Goal: Information Seeking & Learning: Find contact information

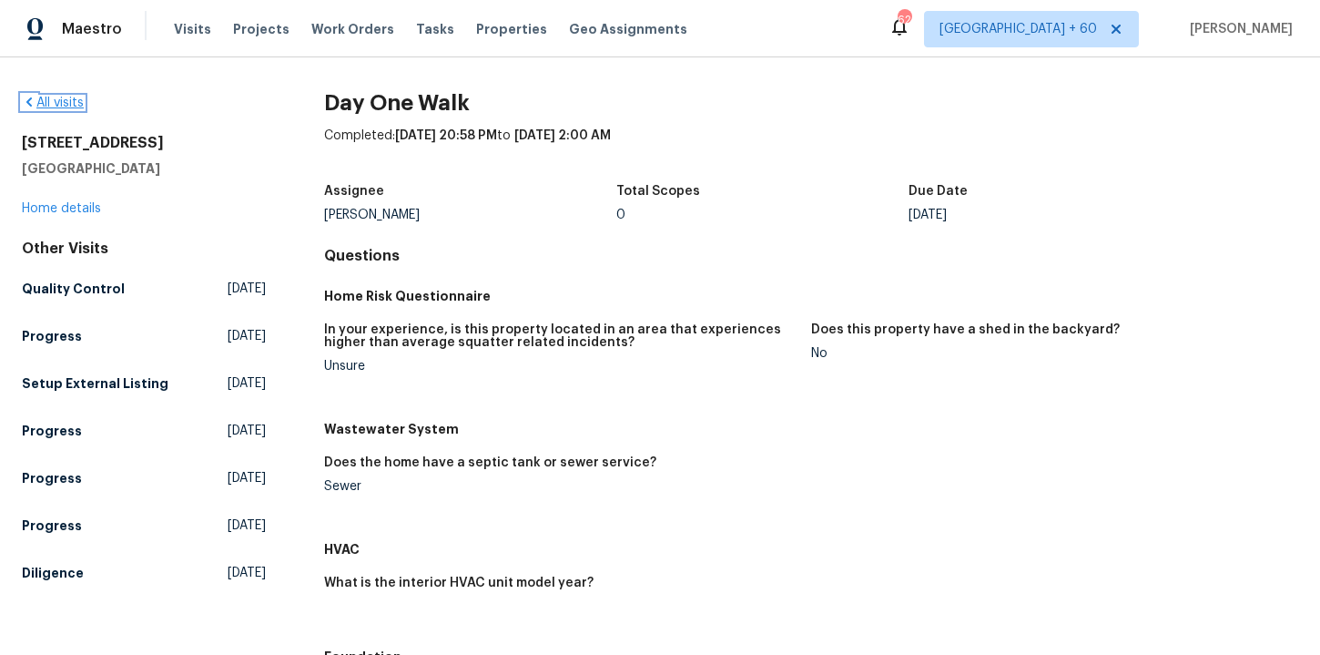
click at [63, 100] on link "All visits" at bounding box center [53, 103] width 62 height 13
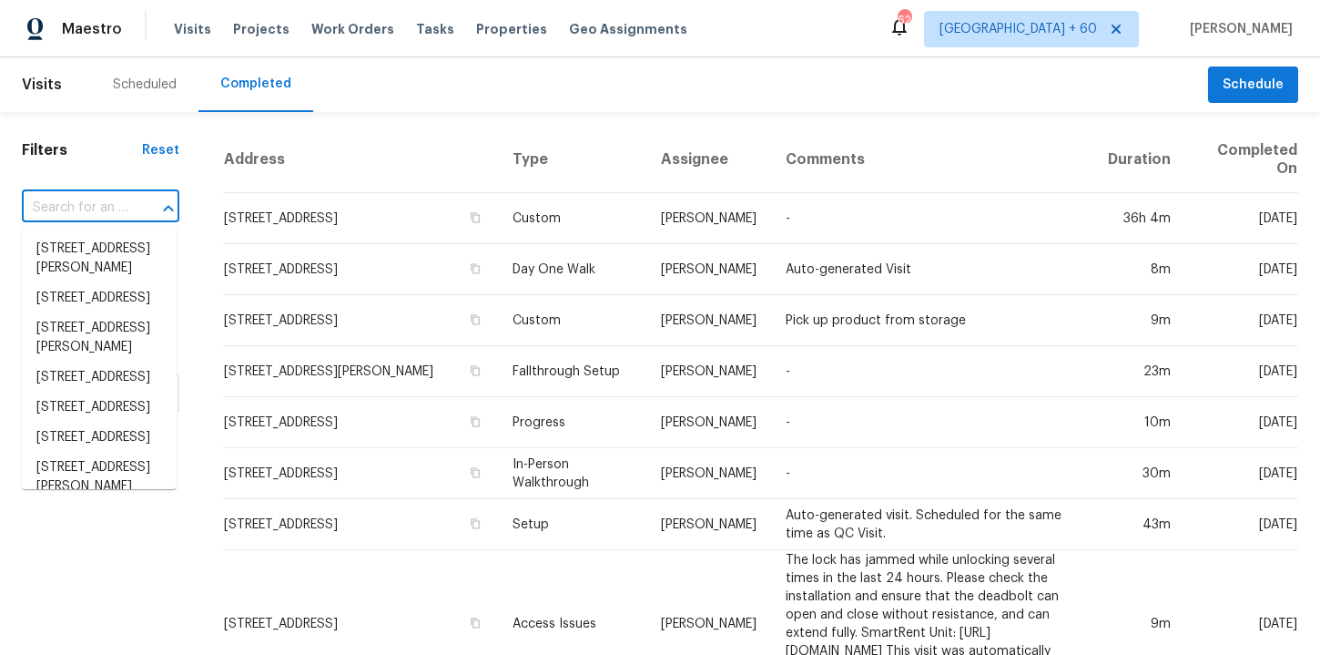
click at [104, 220] on input "text" at bounding box center [75, 208] width 107 height 28
paste input "[STREET_ADDRESS][PERSON_NAME][PERSON_NAME]"
type input "[STREET_ADDRESS][PERSON_NAME][PERSON_NAME]"
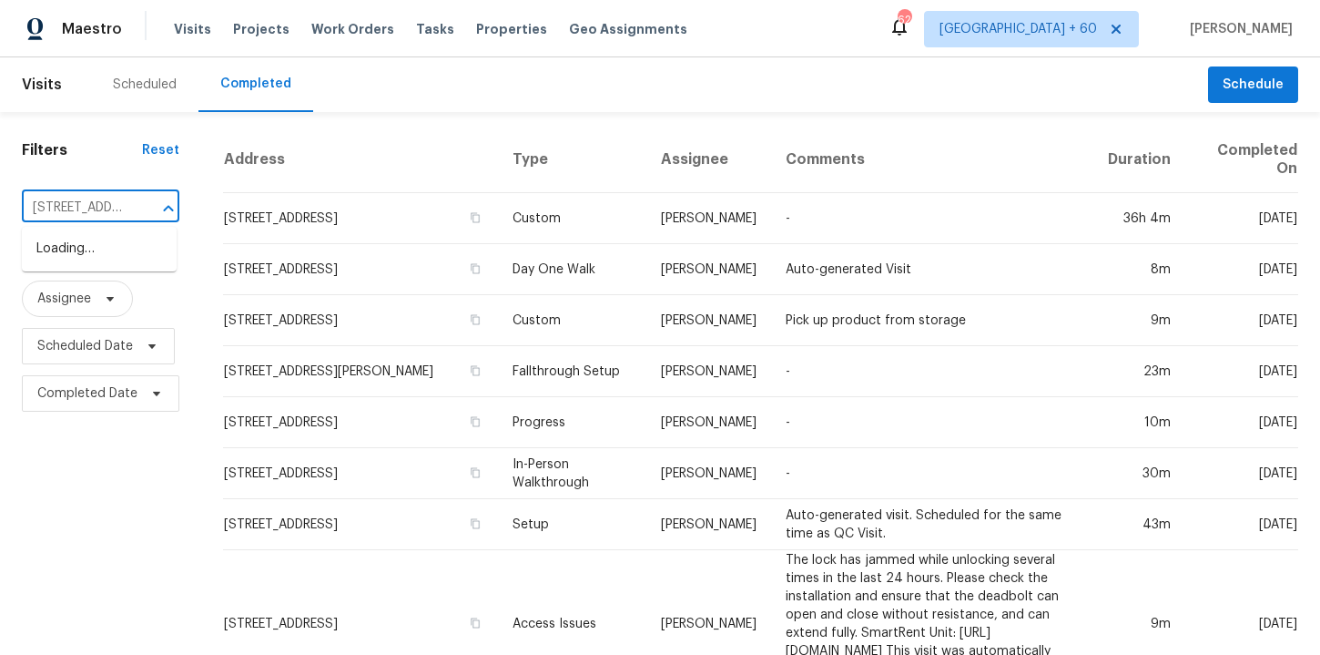
scroll to position [0, 162]
click at [117, 265] on li "[STREET_ADDRESS][PERSON_NAME]" at bounding box center [99, 258] width 155 height 49
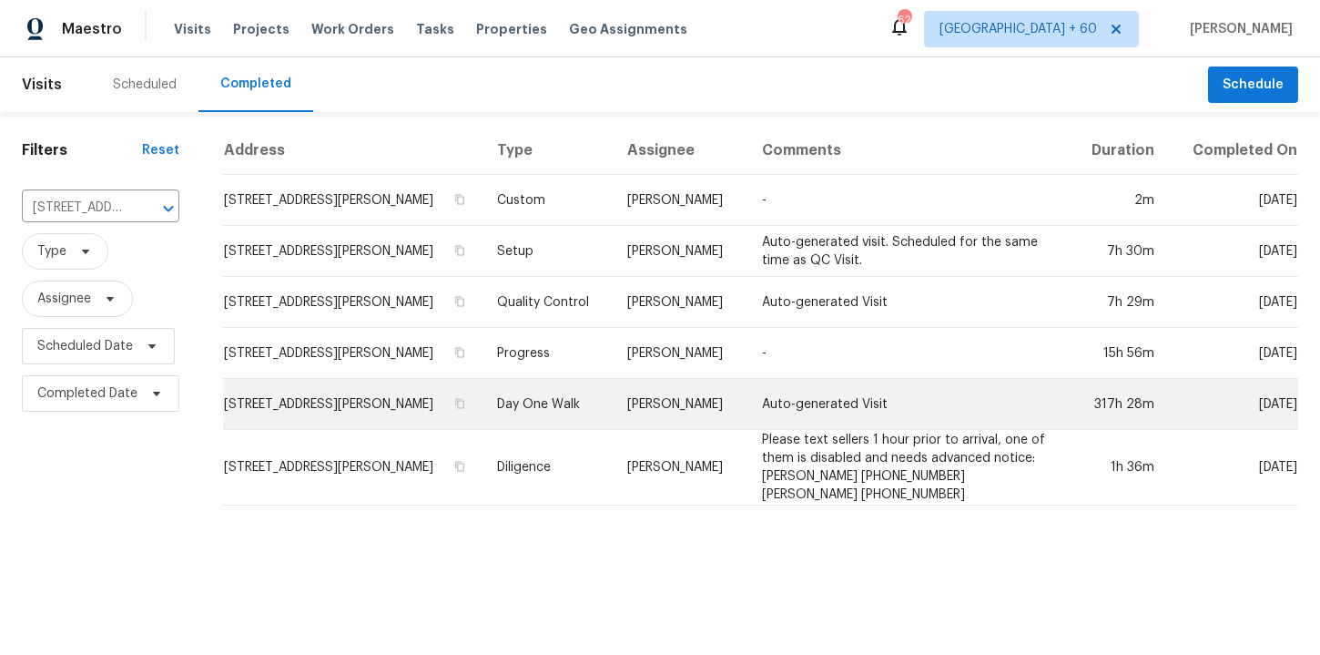
click at [564, 394] on td "Day One Walk" at bounding box center [548, 404] width 130 height 51
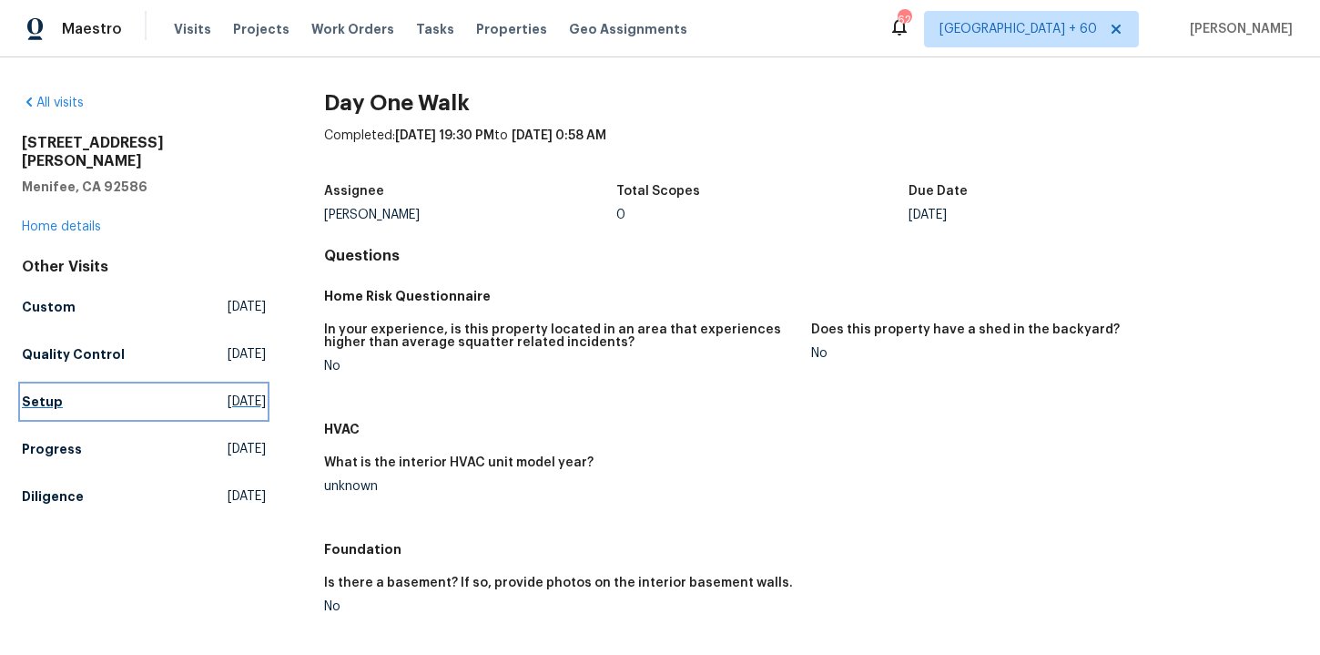
click at [53, 392] on h5 "Setup" at bounding box center [42, 401] width 41 height 18
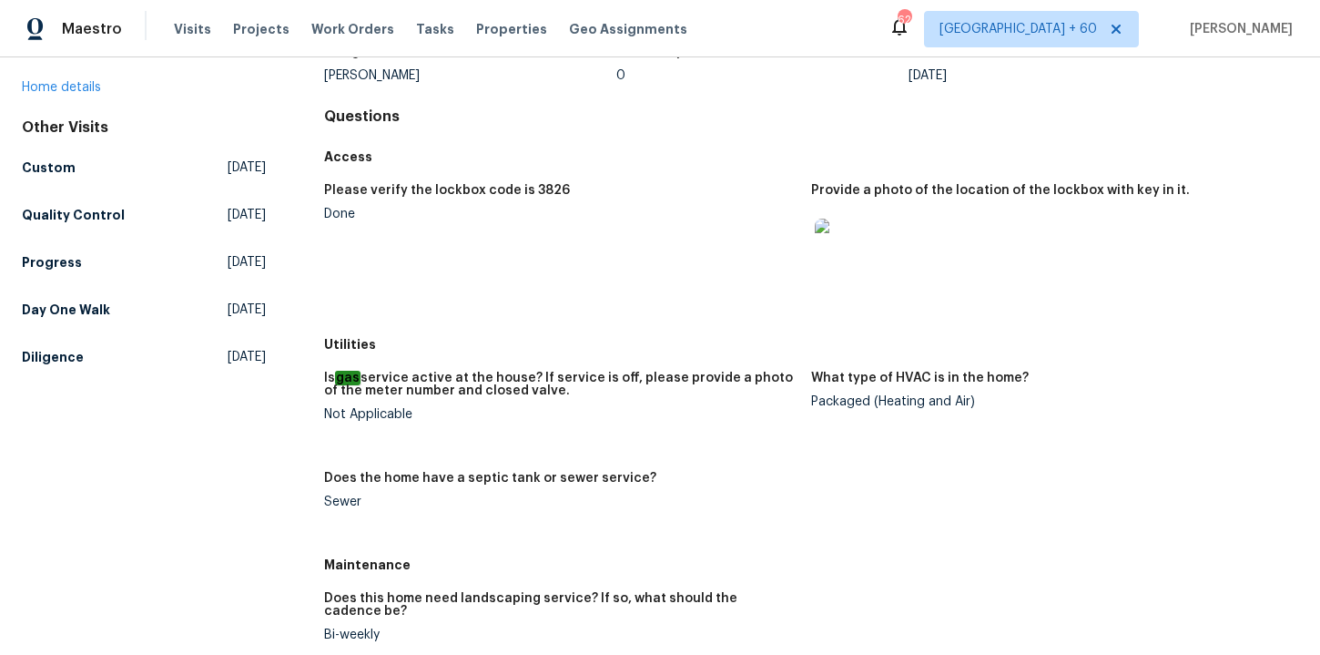
scroll to position [139, 0]
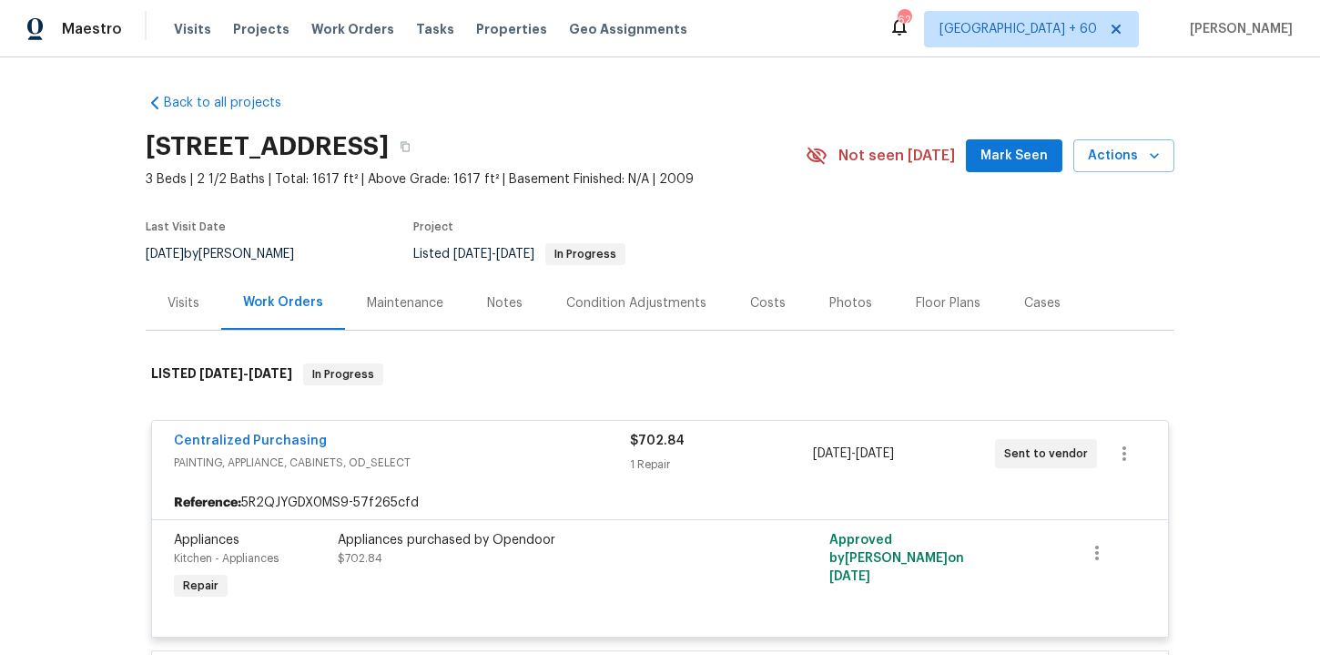
scroll to position [705, 0]
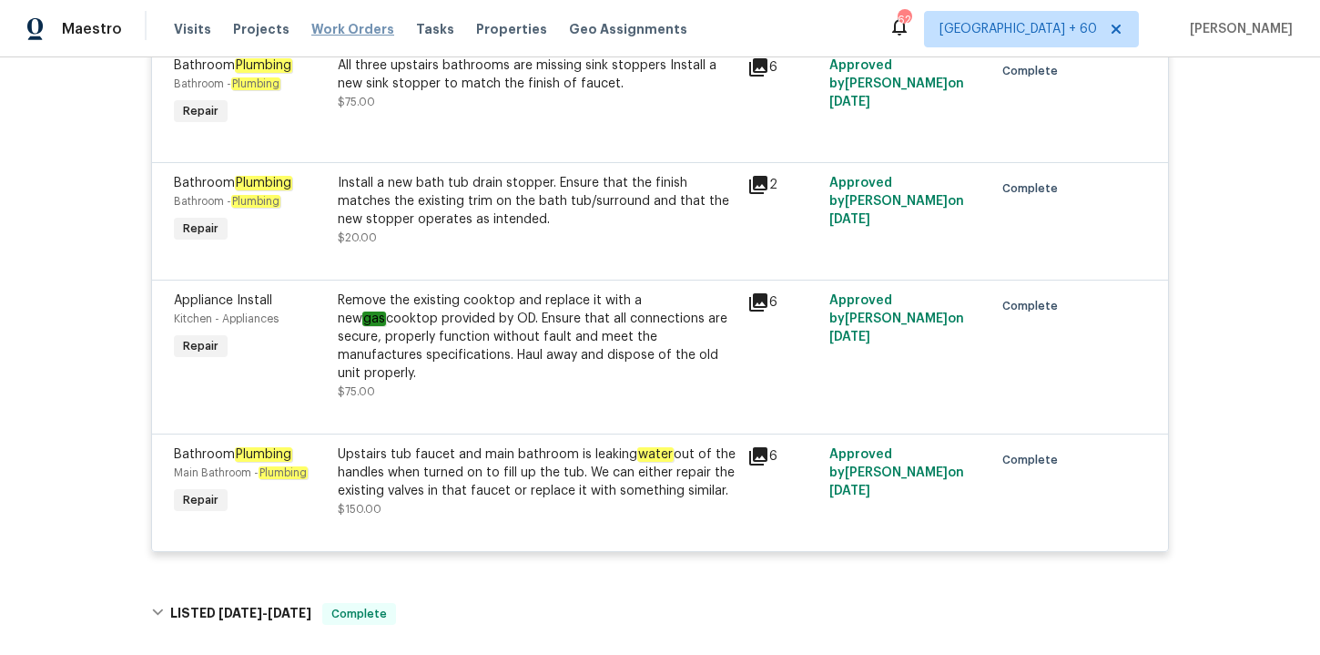
click at [353, 32] on span "Work Orders" at bounding box center [352, 29] width 83 height 18
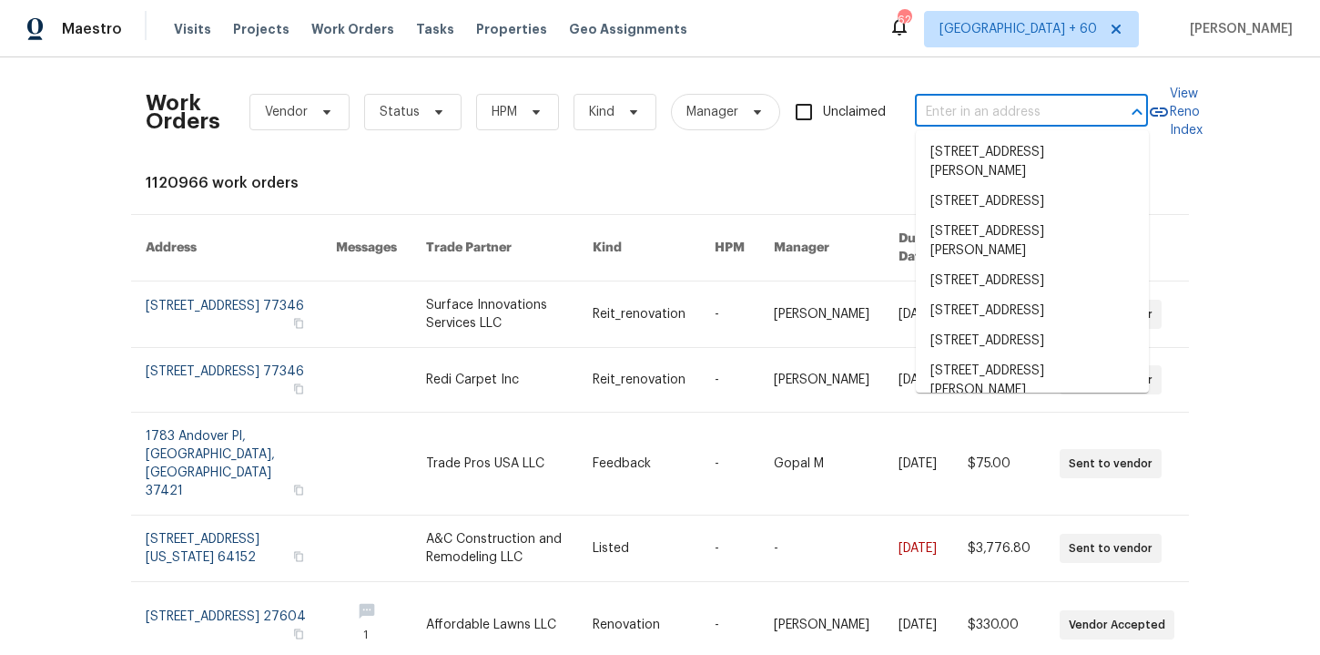
click at [973, 113] on input "text" at bounding box center [1006, 112] width 182 height 28
paste input "25802 Sandy Lodge Rd Menifee, CA 92586"
type input "25802 Sandy Lodge Rd Menifee, CA 92586"
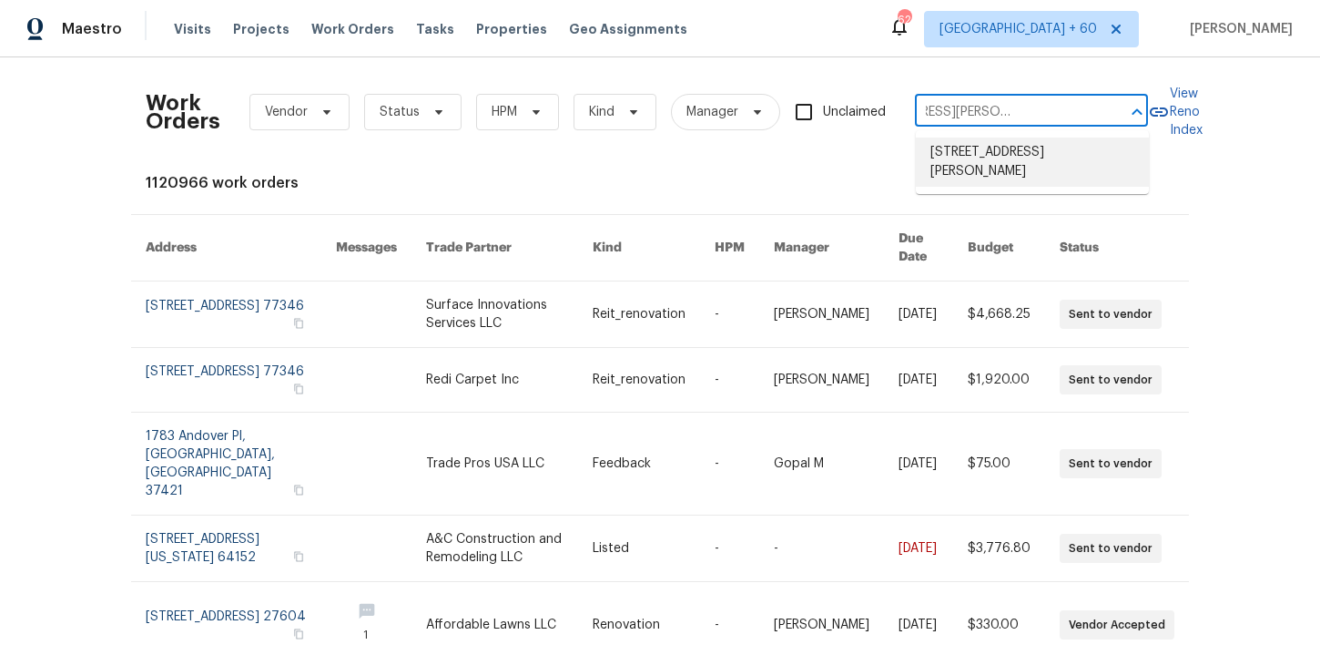
click at [994, 155] on li "25802 Sandy Lodge Rd, Menifee, CA 92586" at bounding box center [1032, 161] width 233 height 49
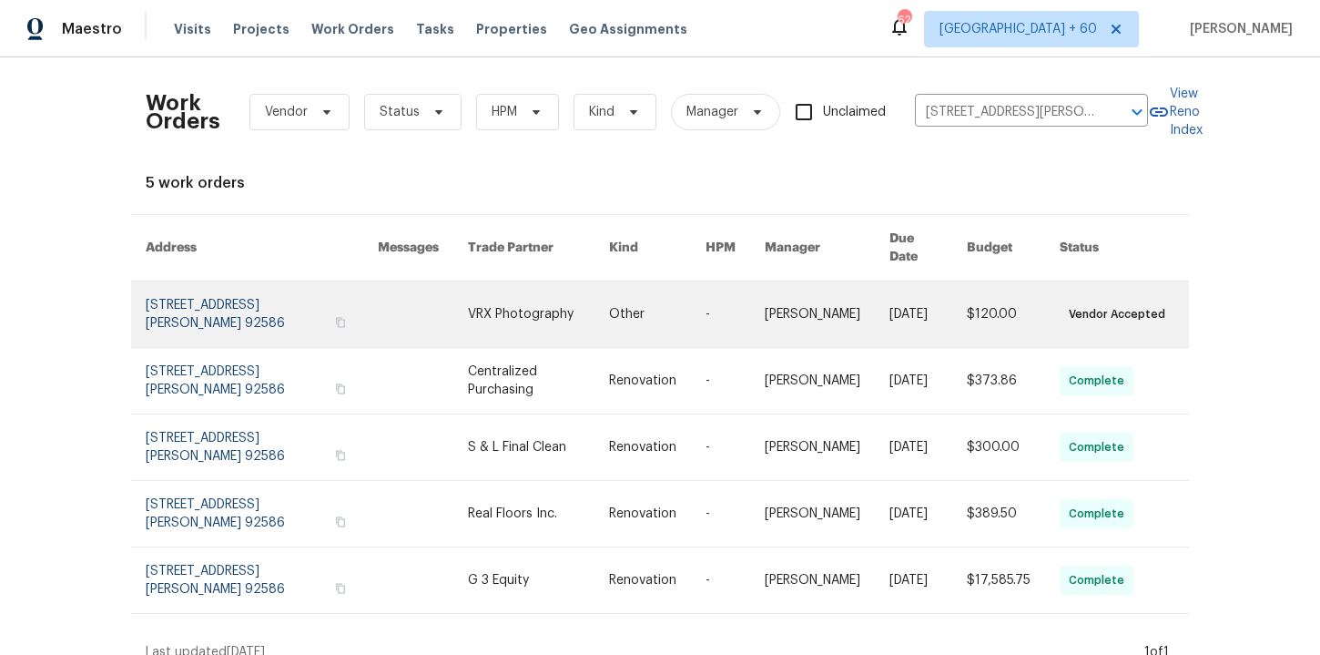
click at [233, 281] on link at bounding box center [262, 314] width 232 height 66
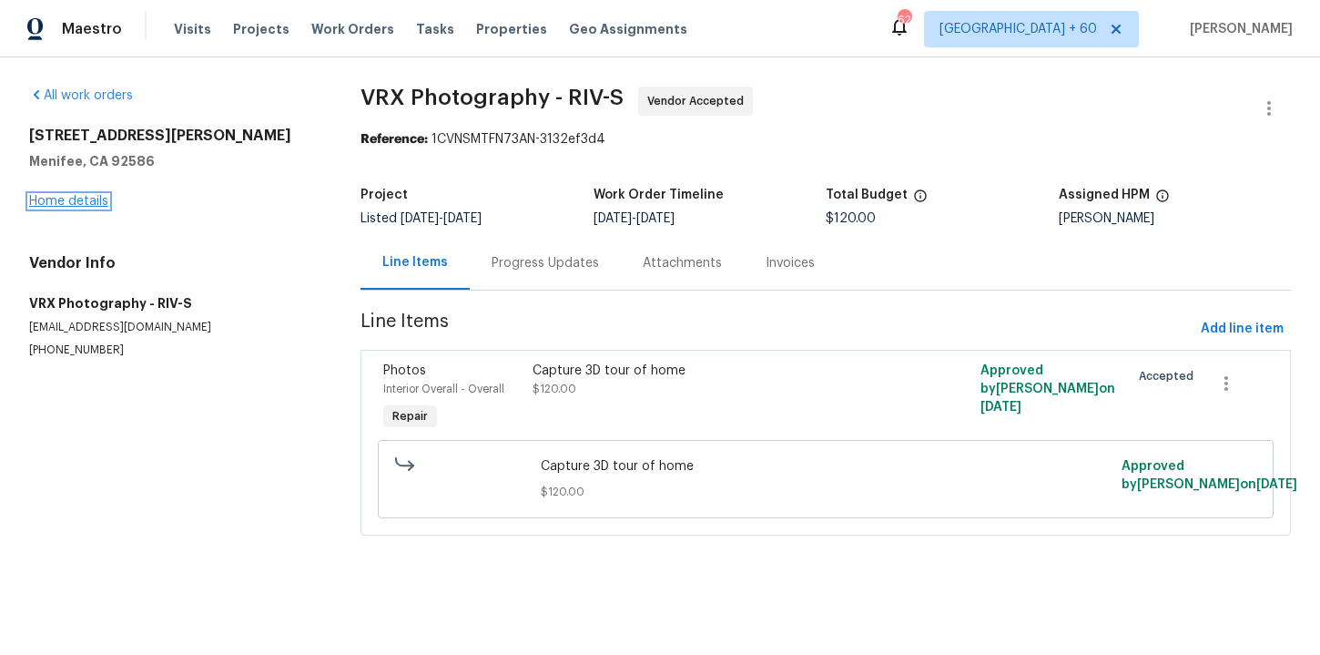
click at [92, 199] on link "Home details" at bounding box center [68, 201] width 79 height 13
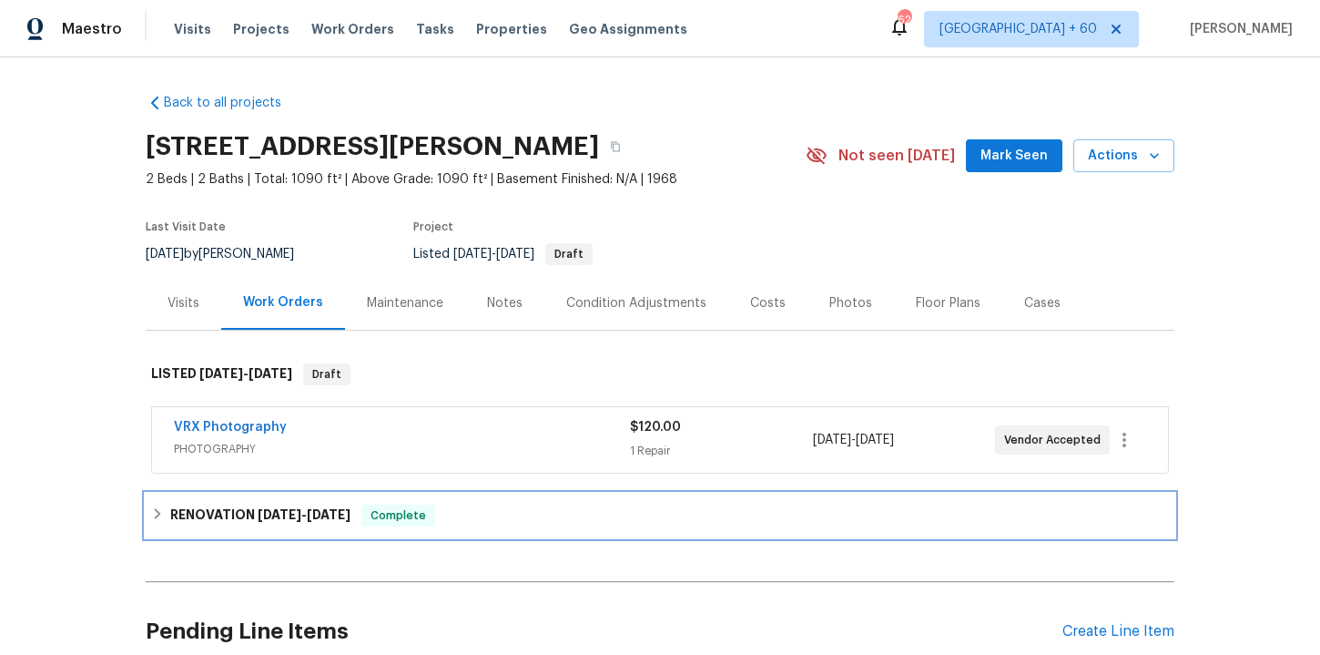
click at [363, 512] on div "RENOVATION 9/9/25 - 9/18/25 Complete" at bounding box center [660, 515] width 1018 height 22
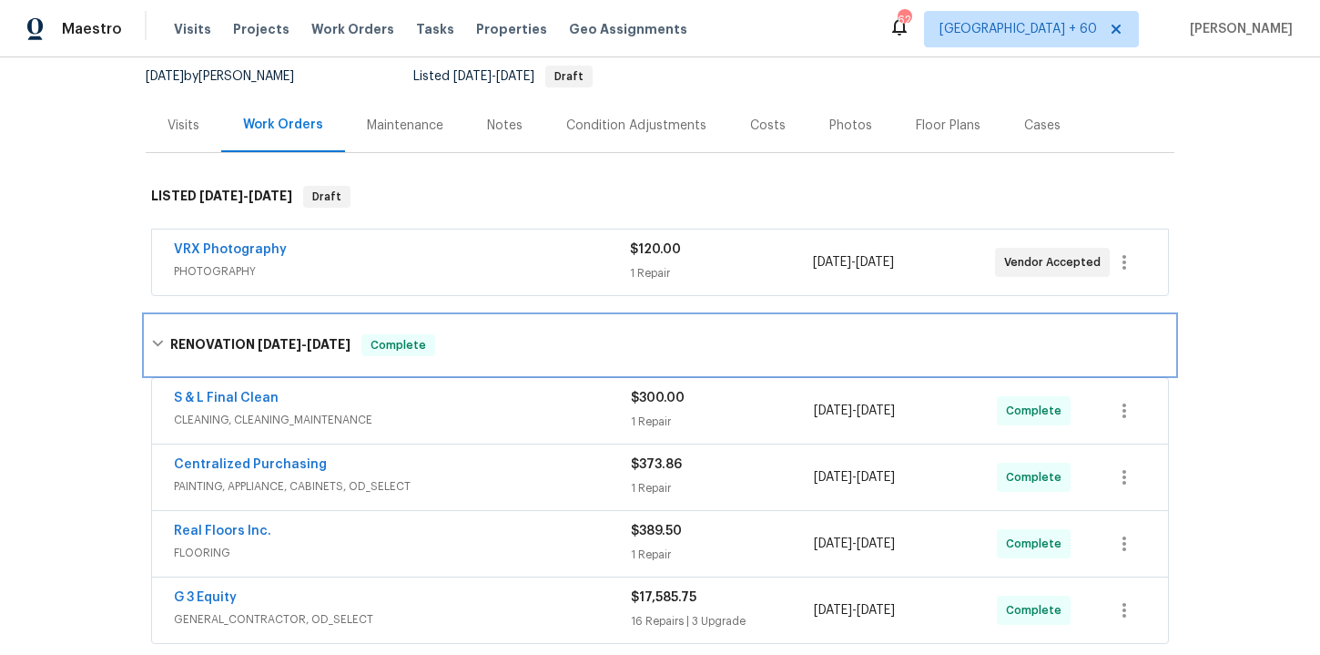
scroll to position [451, 0]
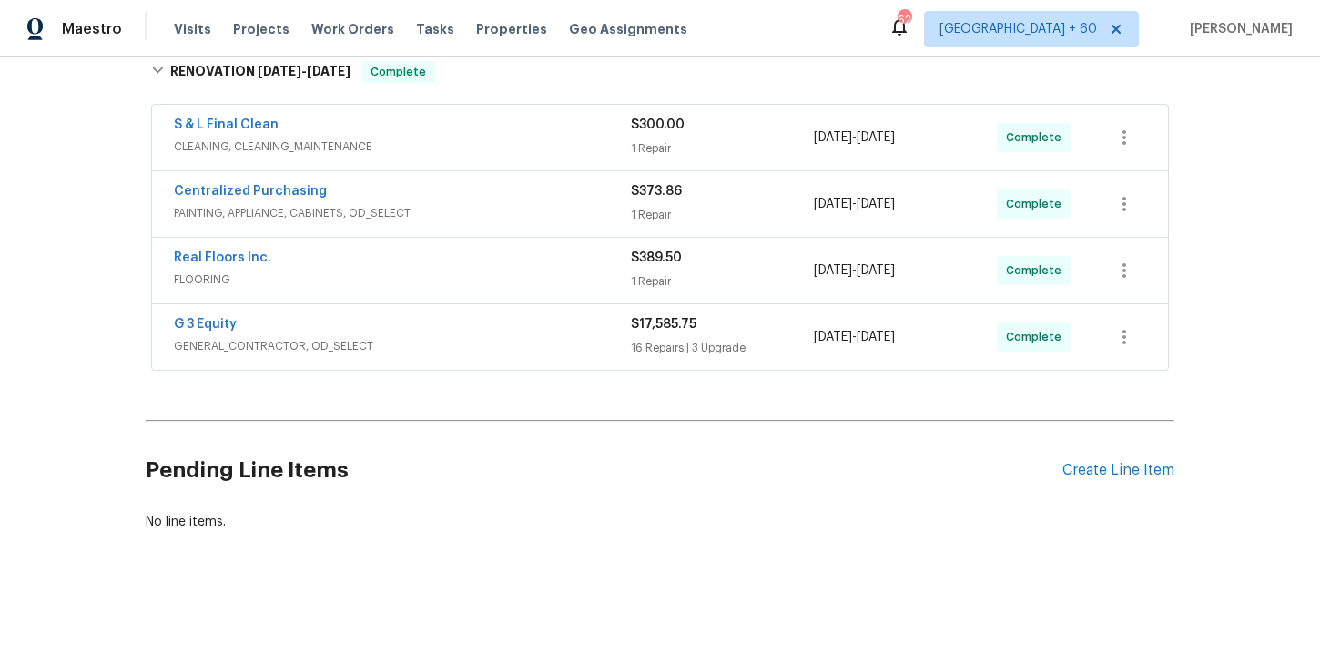
click at [452, 337] on span "GENERAL_CONTRACTOR, OD_SELECT" at bounding box center [402, 346] width 457 height 18
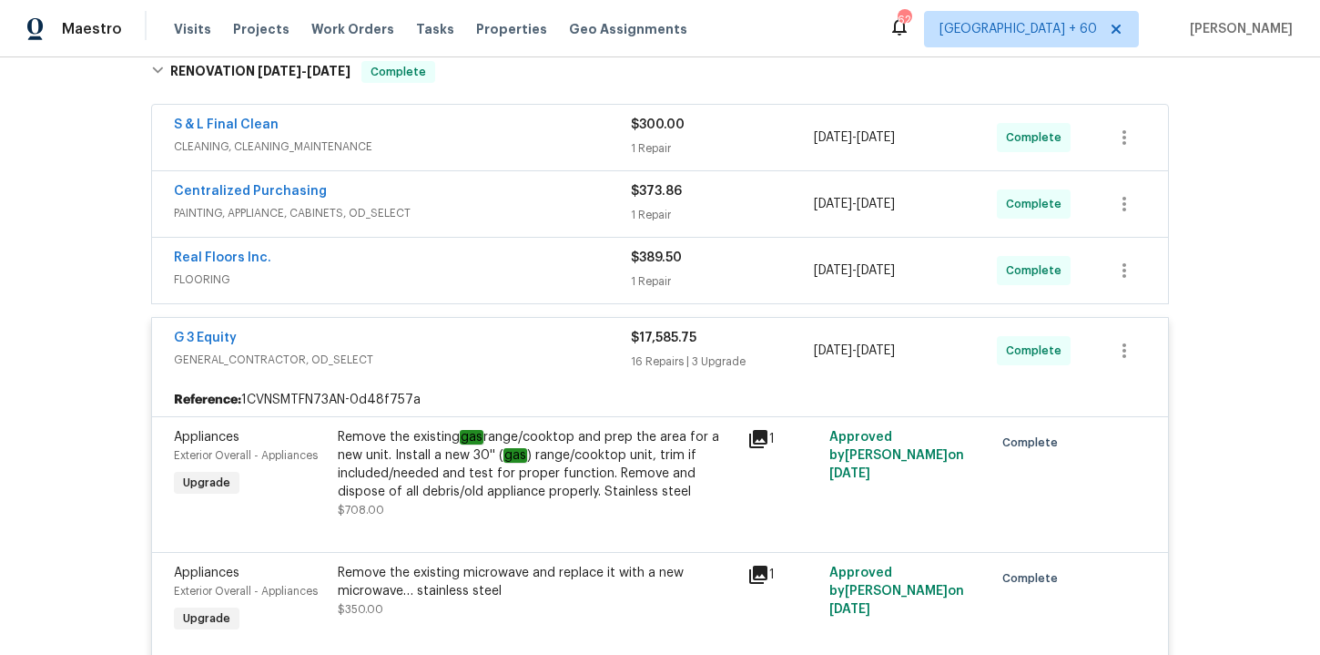
click at [413, 270] on span "FLOORING" at bounding box center [402, 279] width 457 height 18
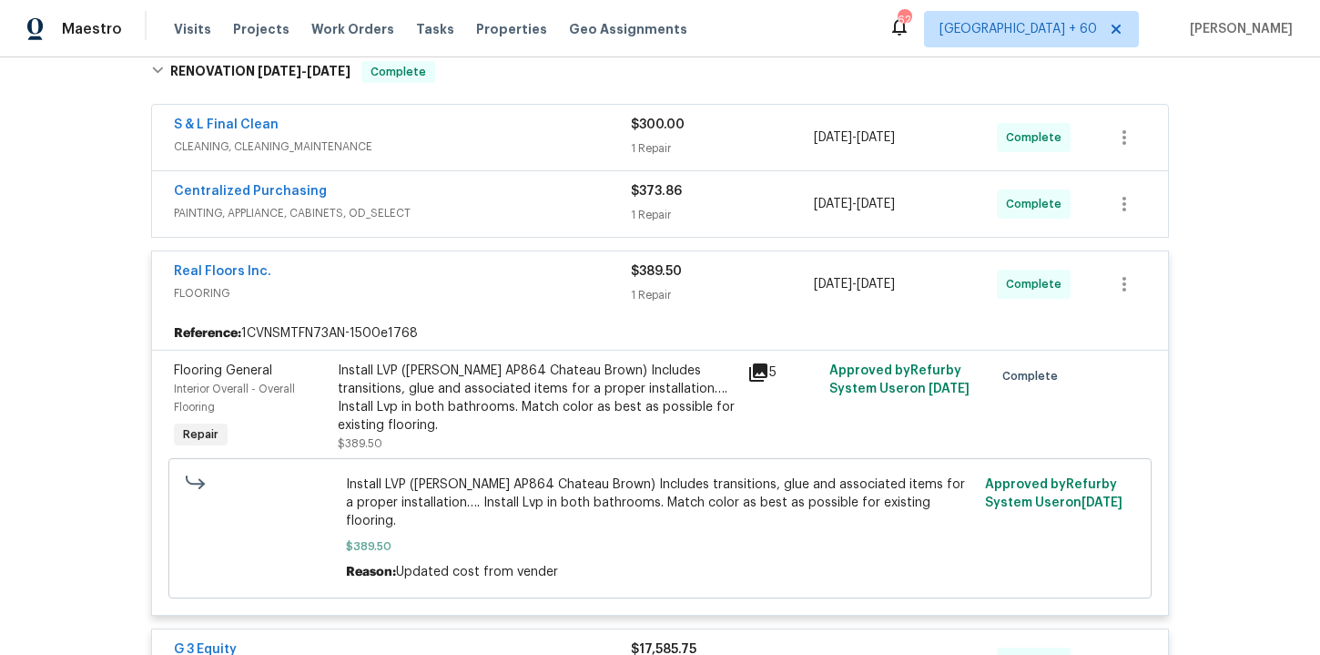
click at [490, 214] on span "PAINTING, APPLIANCE, CABINETS, OD_SELECT" at bounding box center [402, 213] width 457 height 18
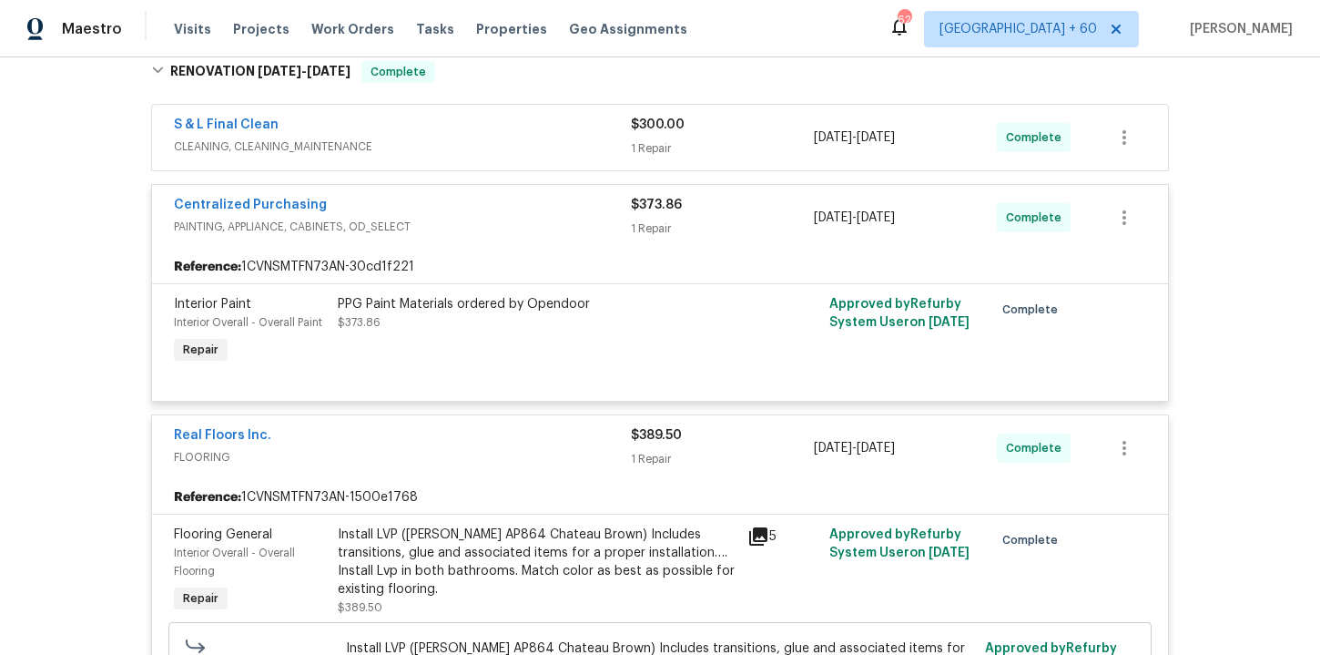
click at [450, 130] on div "S & L Final Clean" at bounding box center [402, 127] width 457 height 22
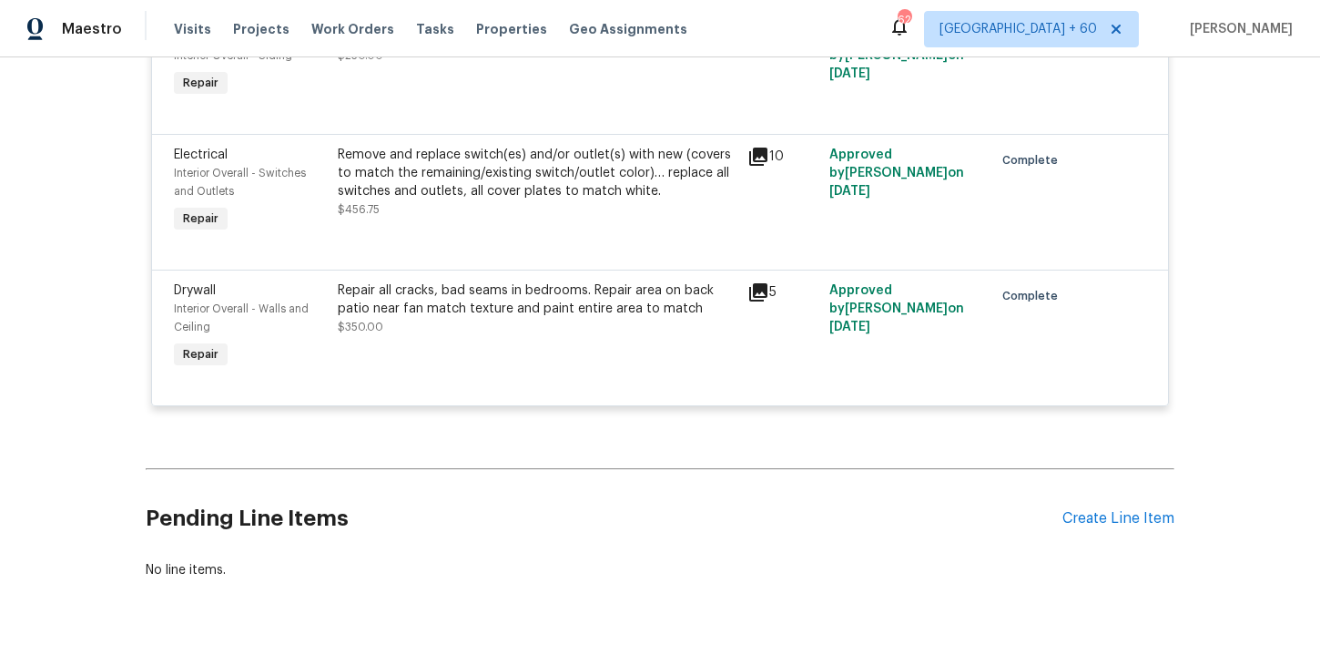
scroll to position [4601, 0]
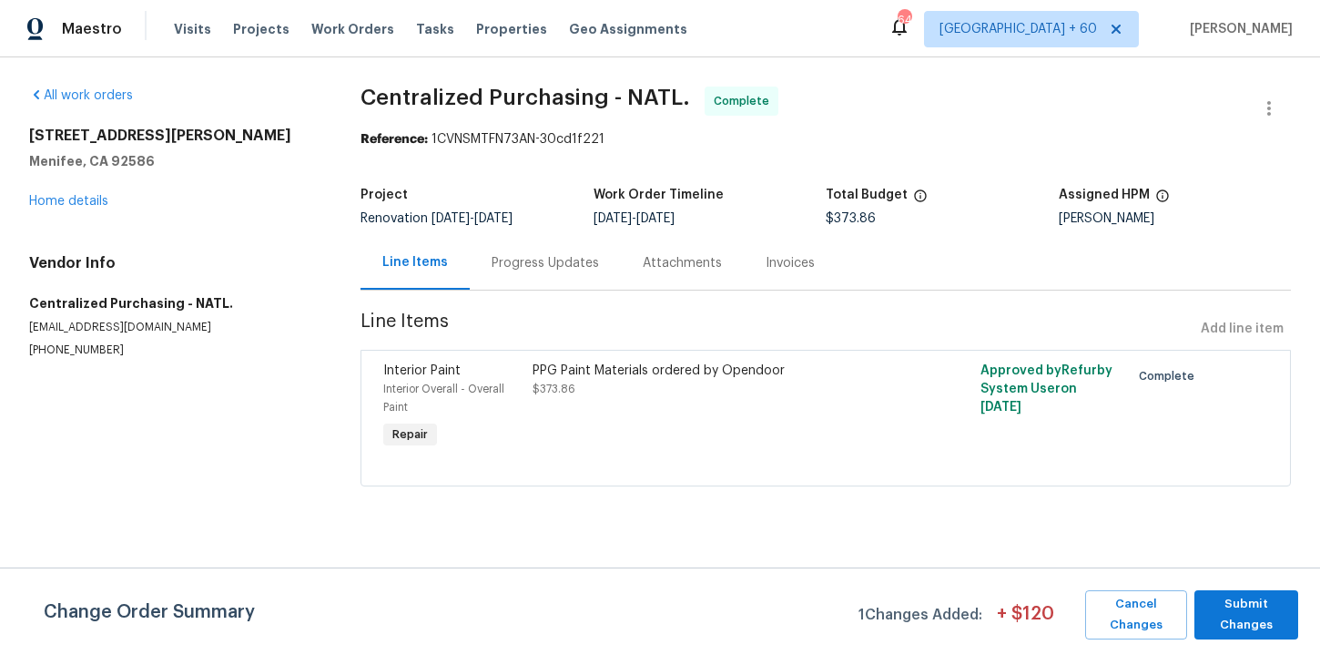
click at [440, 97] on span "Centralized Purchasing - NATL." at bounding box center [526, 97] width 330 height 22
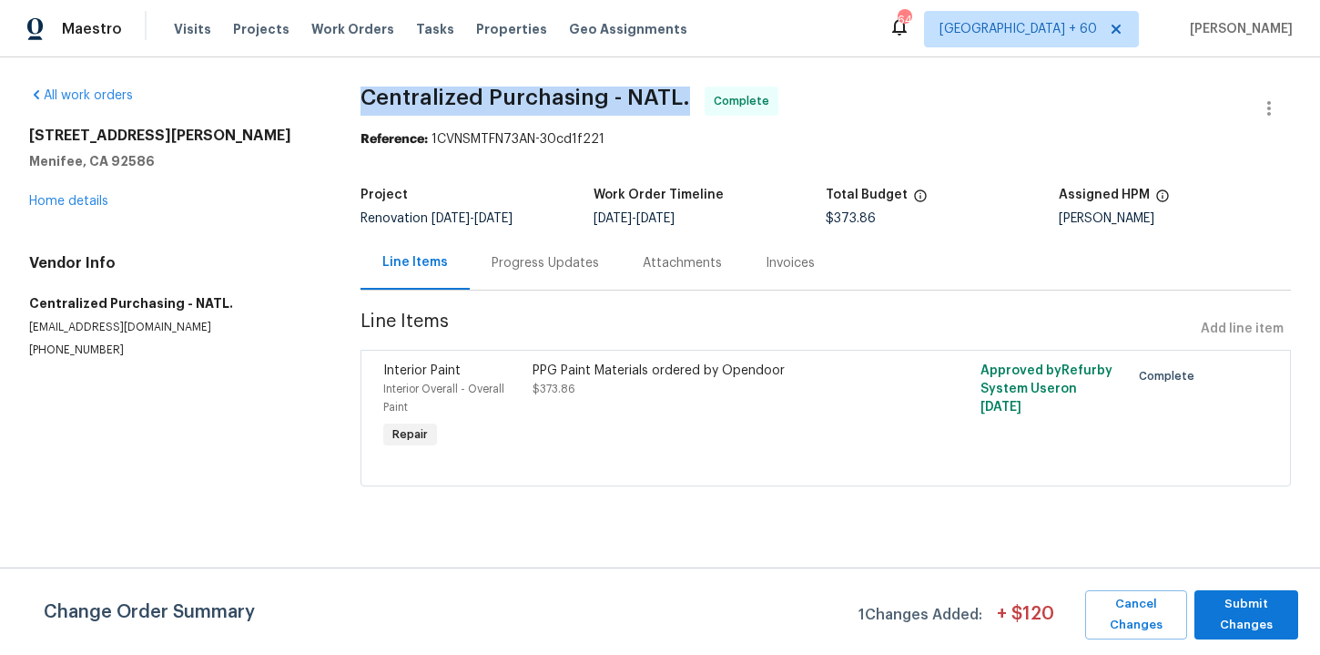
click at [440, 97] on span "Centralized Purchasing - NATL." at bounding box center [526, 97] width 330 height 22
copy span "Centralized Purchasing - NATL."
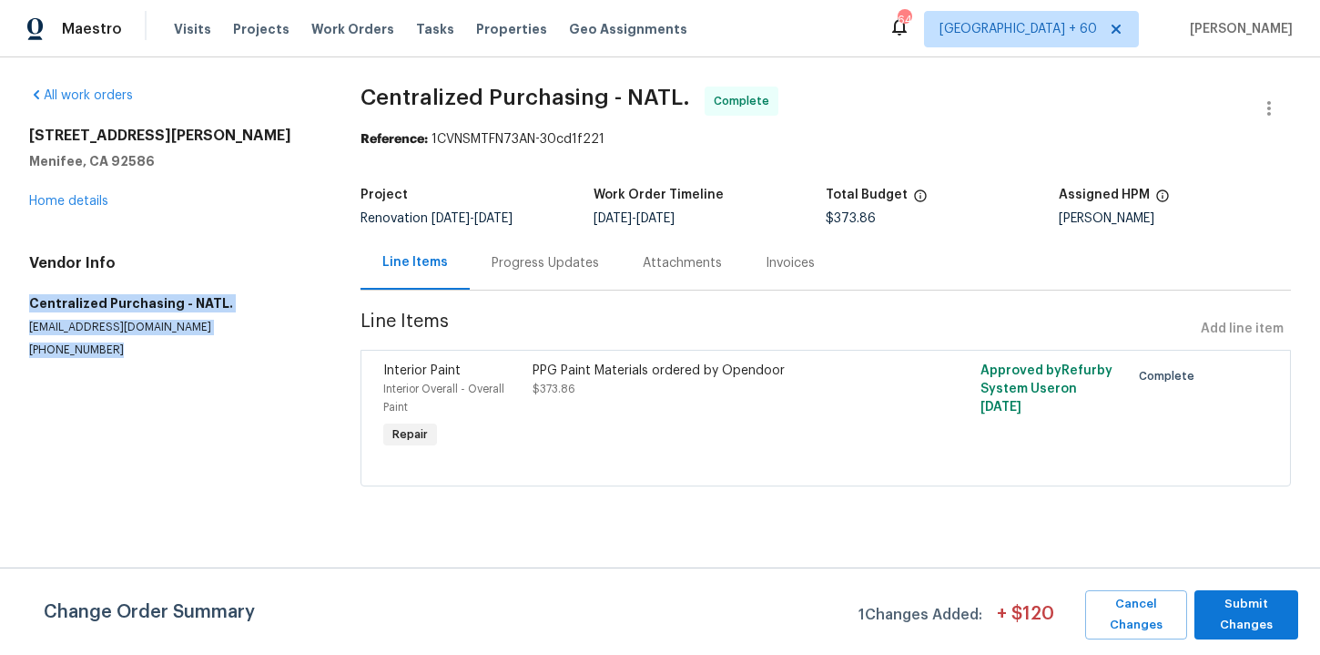
drag, startPoint x: 28, startPoint y: 303, endPoint x: 115, endPoint y: 342, distance: 94.9
click at [116, 344] on div "All work orders 25802 Sandy Lodge Rd Menifee, CA 92586 Home details Vendor Info…" at bounding box center [660, 297] width 1320 height 480
copy div "Centralized Purchasing - NATL. ppgdummyvendor@opendoor.com (888) 352-7075"
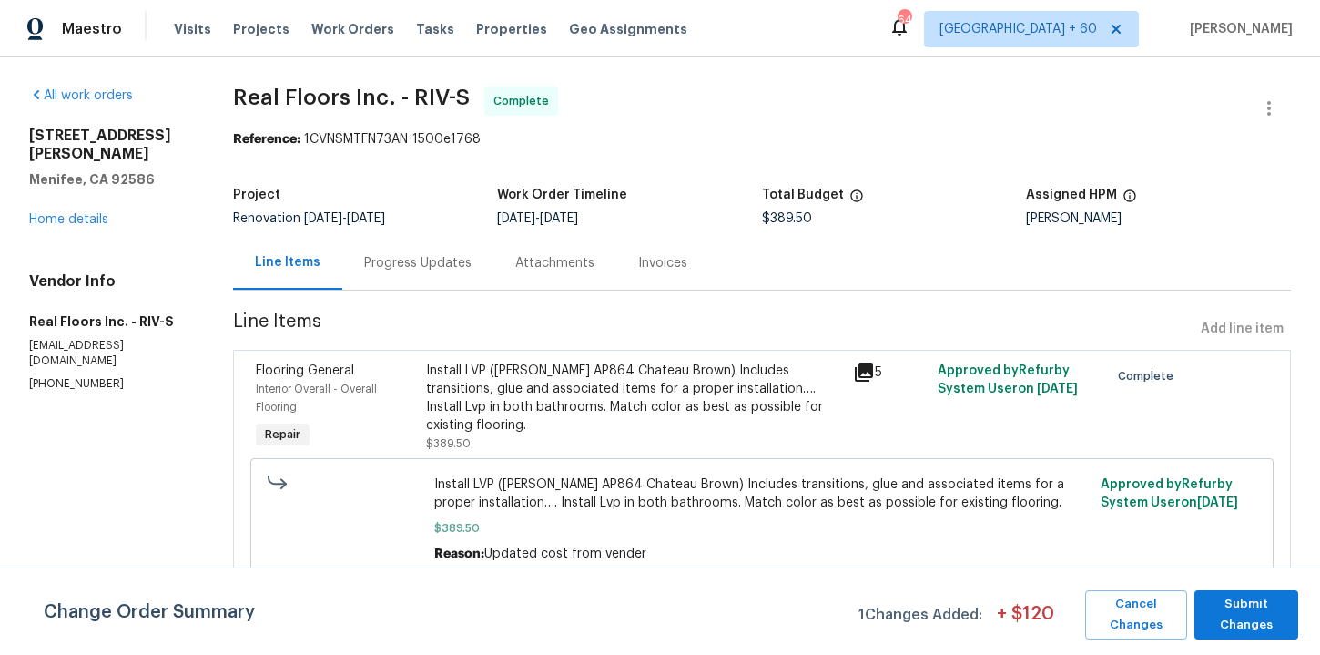
click at [386, 91] on span "Real Floors Inc. - RIV-S" at bounding box center [351, 97] width 237 height 22
copy span "Real Floors Inc. - RIV-S"
drag, startPoint x: 28, startPoint y: 301, endPoint x: 107, endPoint y: 342, distance: 88.4
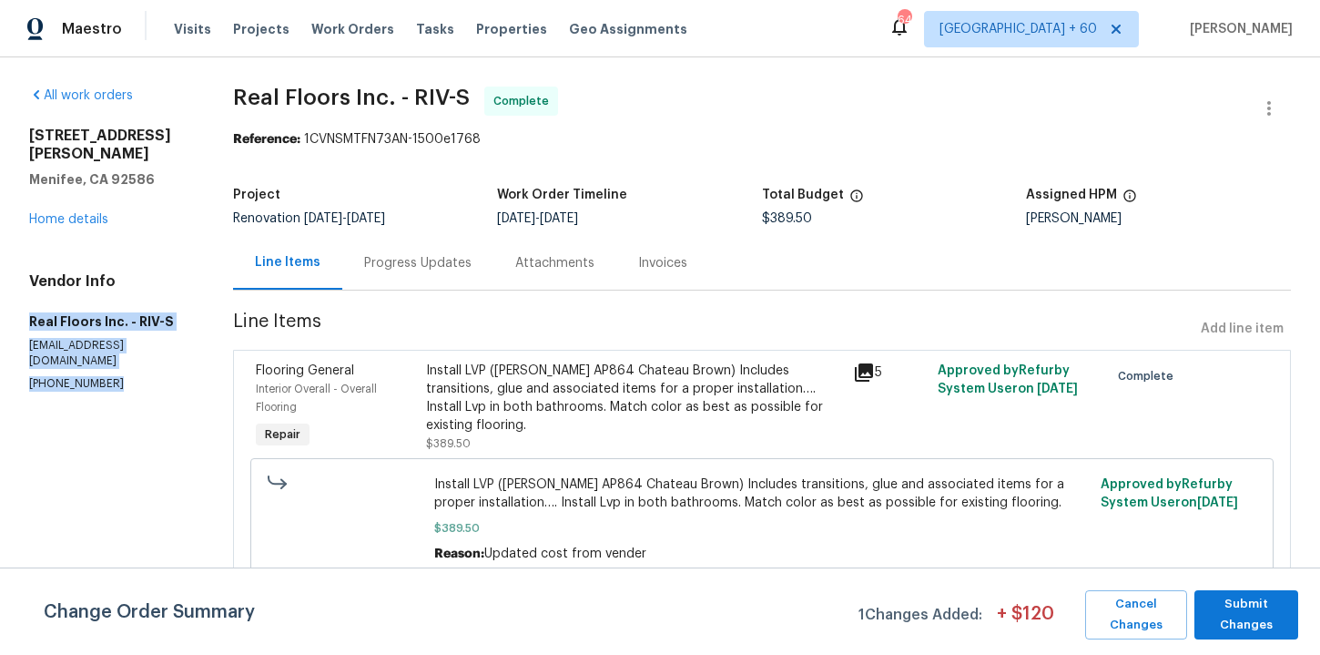
click at [107, 342] on div "All work orders 25802 Sandy Lodge Rd Menifee, CA 92586 Home details Vendor Info…" at bounding box center [660, 352] width 1320 height 591
copy div "Real Floors Inc. - RIV-S singlefamily@realfloors.com"
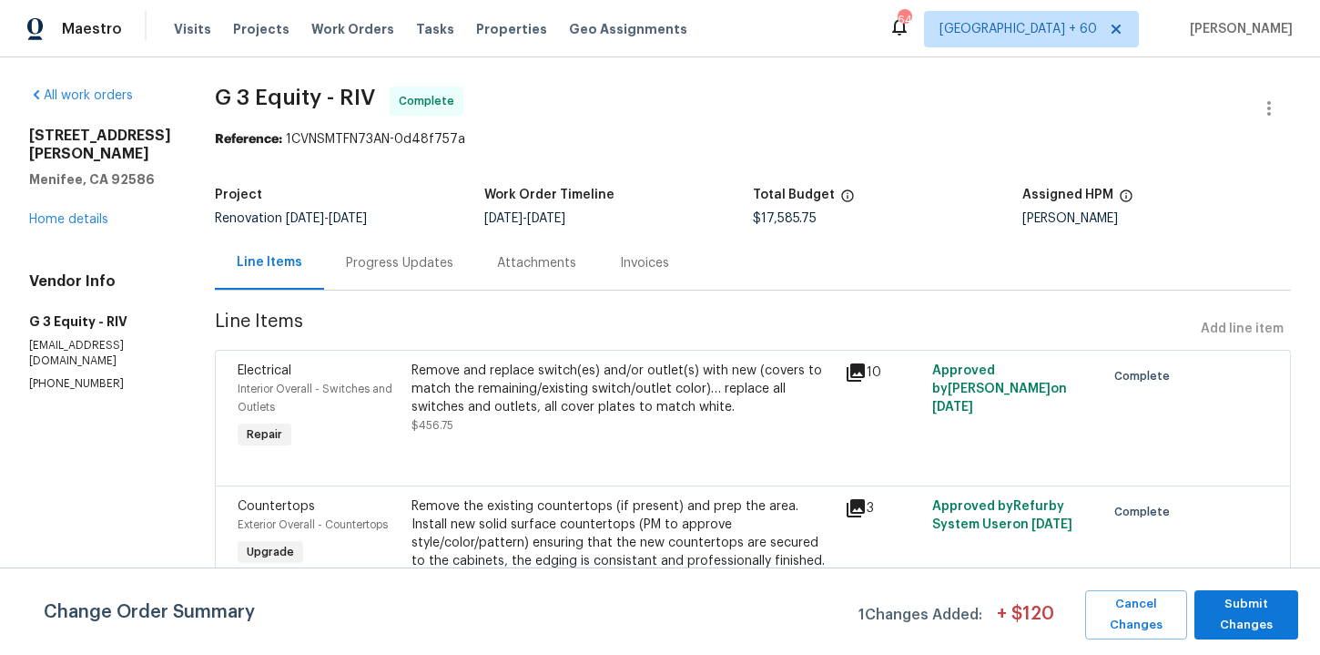
click at [265, 94] on span "G 3 Equity - RIV" at bounding box center [295, 97] width 160 height 22
copy span "G 3 Equity - RIV"
drag, startPoint x: 26, startPoint y: 337, endPoint x: 120, endPoint y: 393, distance: 109.4
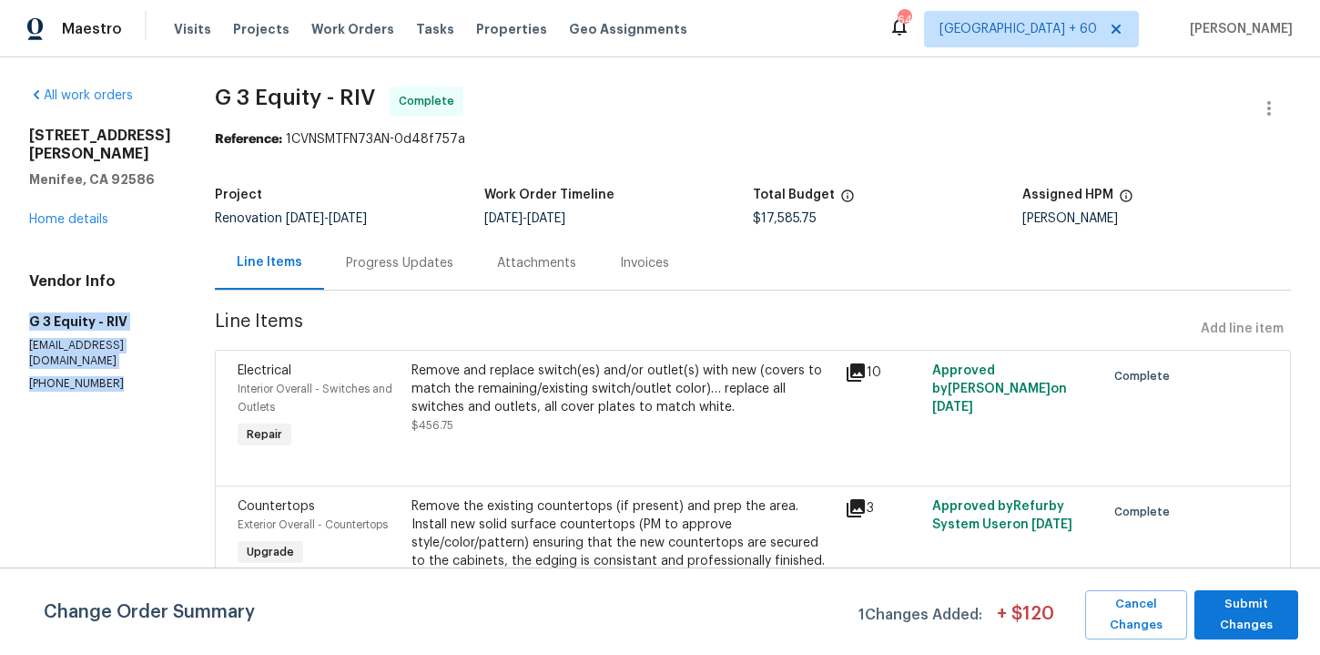
copy div "G 3 Equity - RIV g3equity@gmail.com (310) 867-1045"
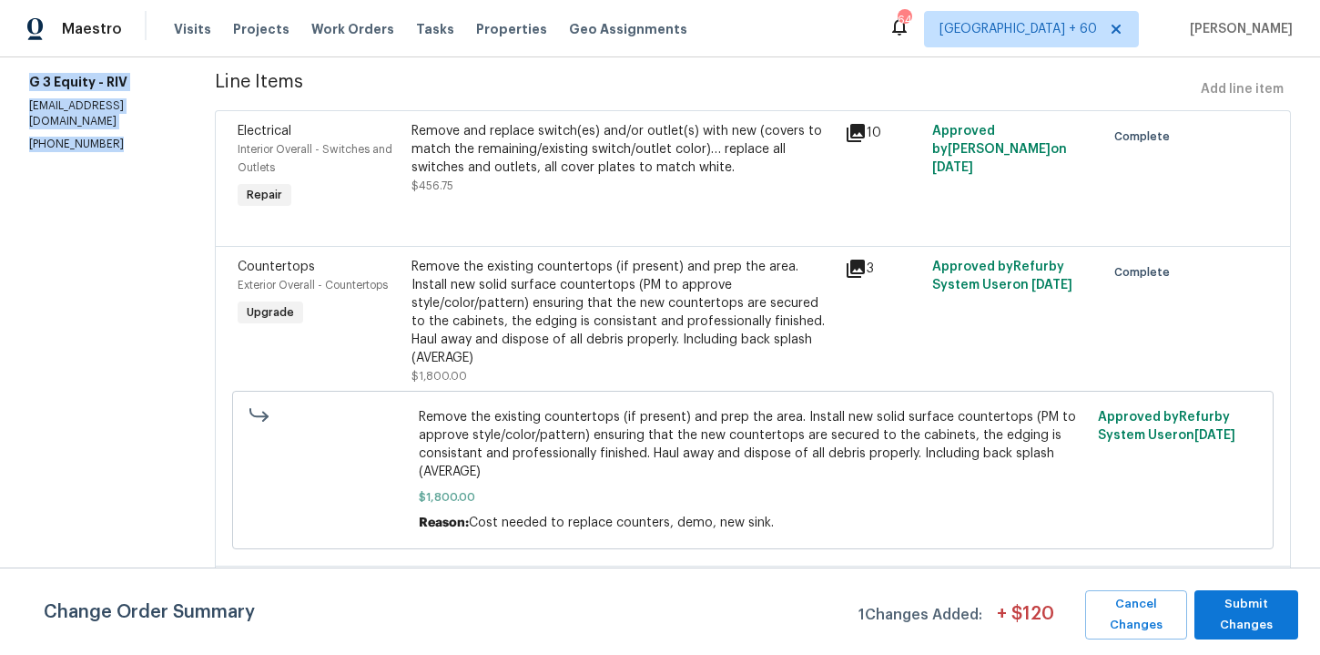
scroll to position [240, 0]
click at [723, 332] on div "Remove the existing countertops (if present) and prep the area. Install new sol…" at bounding box center [623, 311] width 423 height 109
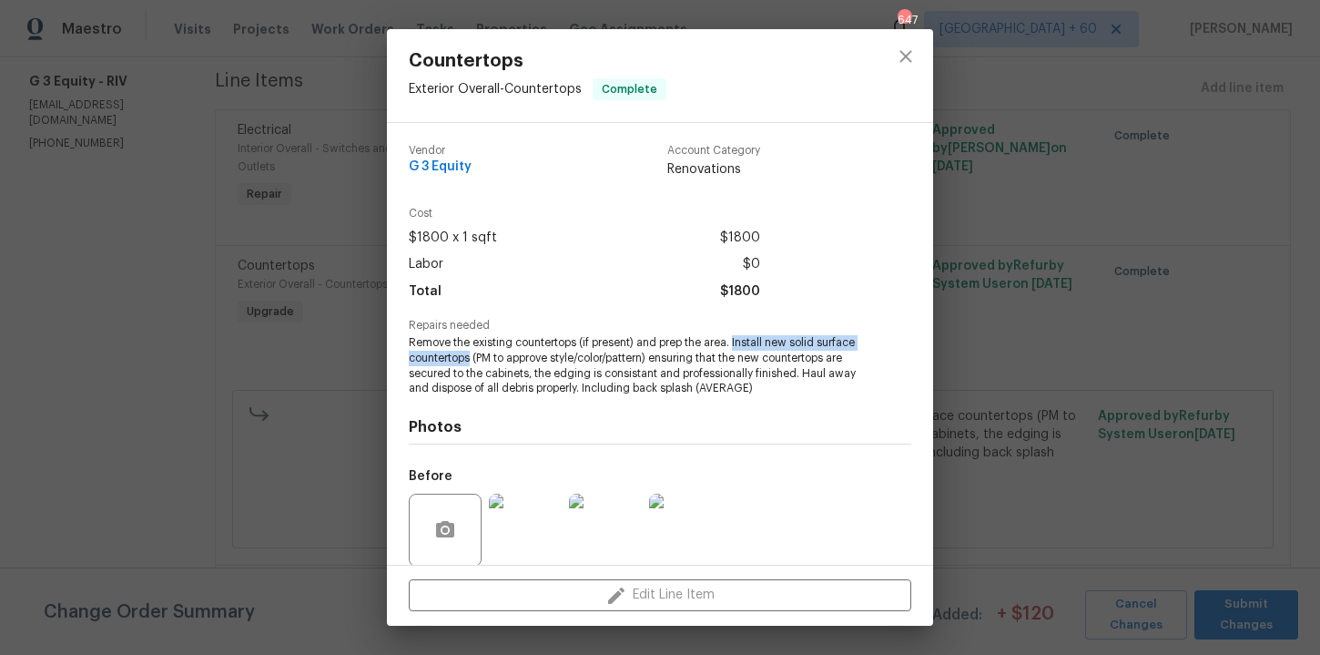
drag, startPoint x: 735, startPoint y: 341, endPoint x: 469, endPoint y: 359, distance: 266.4
click at [469, 359] on span "Remove the existing countertops (if present) and prep the area. Install new sol…" at bounding box center [635, 365] width 452 height 61
copy span "Install new solid surface countertops"
click at [239, 386] on div "Countertops Exterior Overall - Countertops Complete Vendor G 3 Equity Account C…" at bounding box center [660, 327] width 1320 height 655
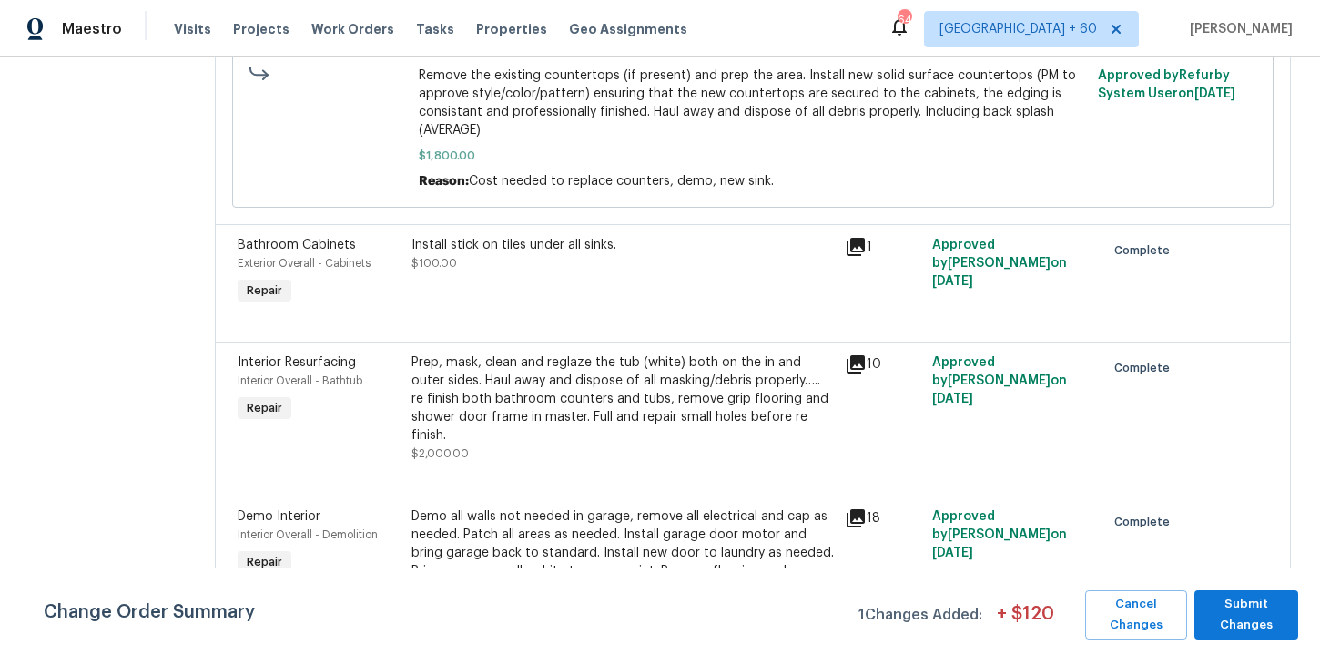
scroll to position [683, 0]
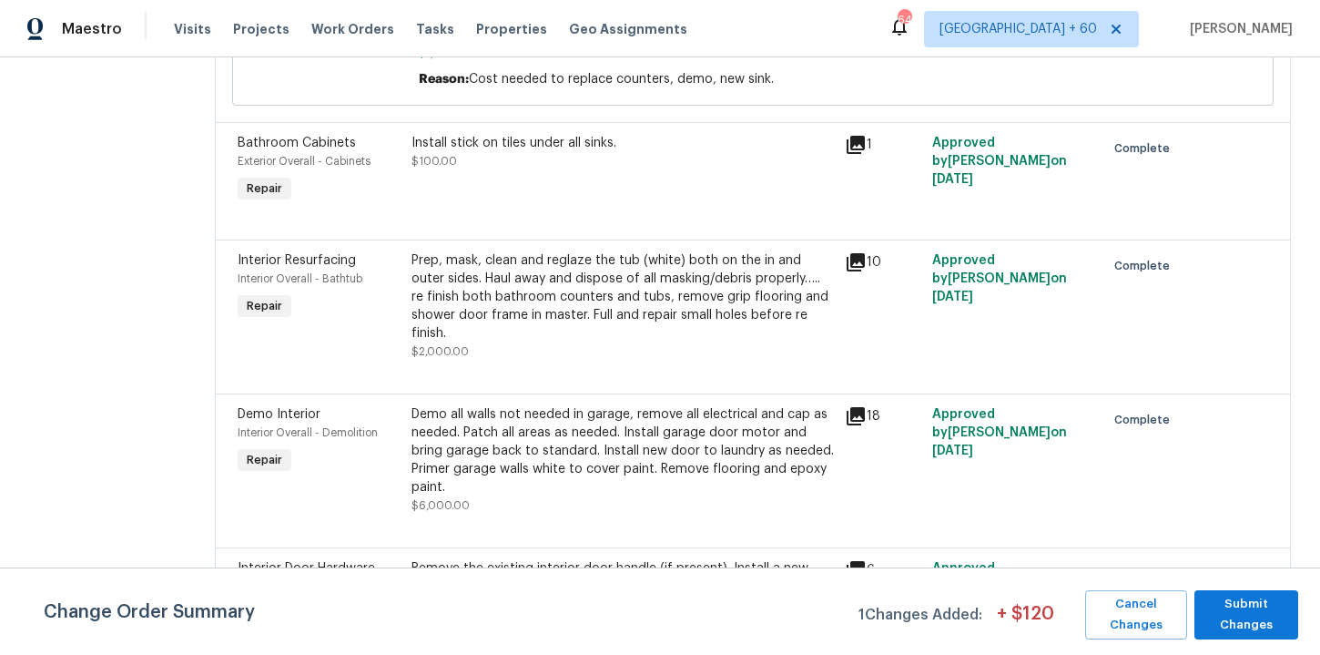
click at [668, 451] on div "Demo all walls not needed in garage, remove all electrical and cap as needed. P…" at bounding box center [623, 459] width 423 height 109
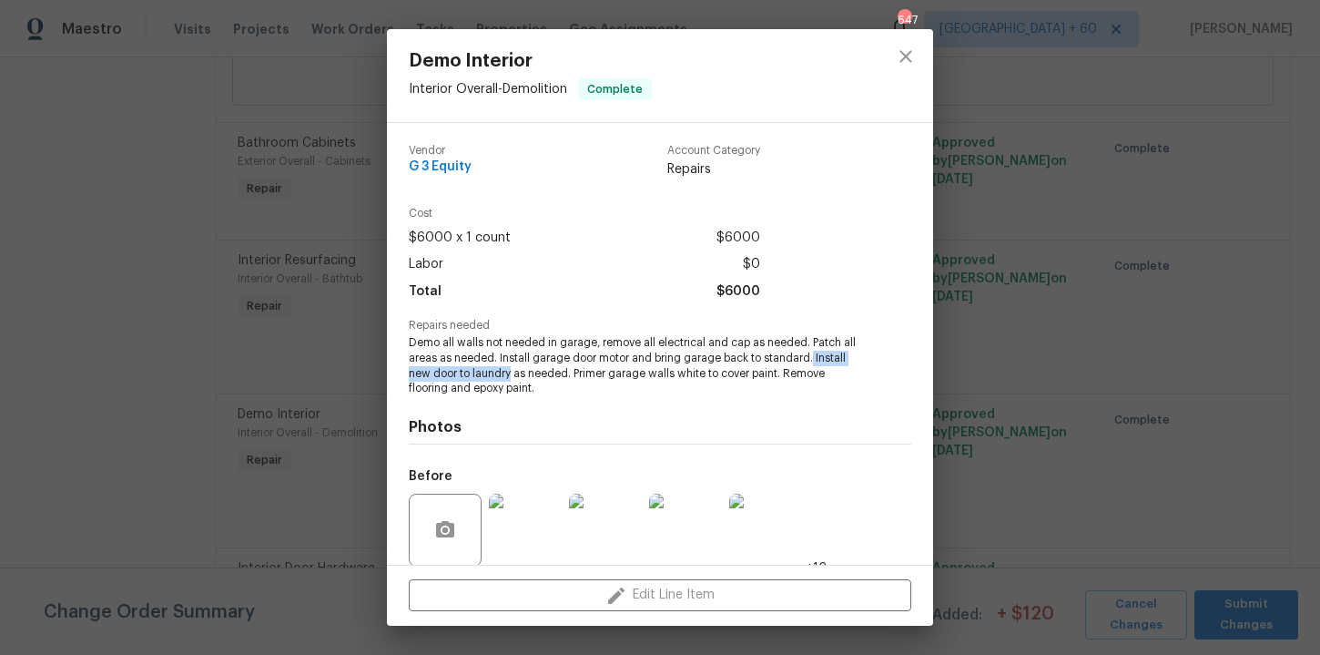
drag, startPoint x: 811, startPoint y: 355, endPoint x: 512, endPoint y: 377, distance: 300.3
click at [512, 377] on span "Demo all walls not needed in garage, remove all electrical and cap as needed. P…" at bounding box center [635, 365] width 452 height 61
copy span "Install new door to laundry"
click at [179, 397] on div "Demo Interior Interior Overall - Demolition Complete Vendor G 3 Equity Account …" at bounding box center [660, 327] width 1320 height 655
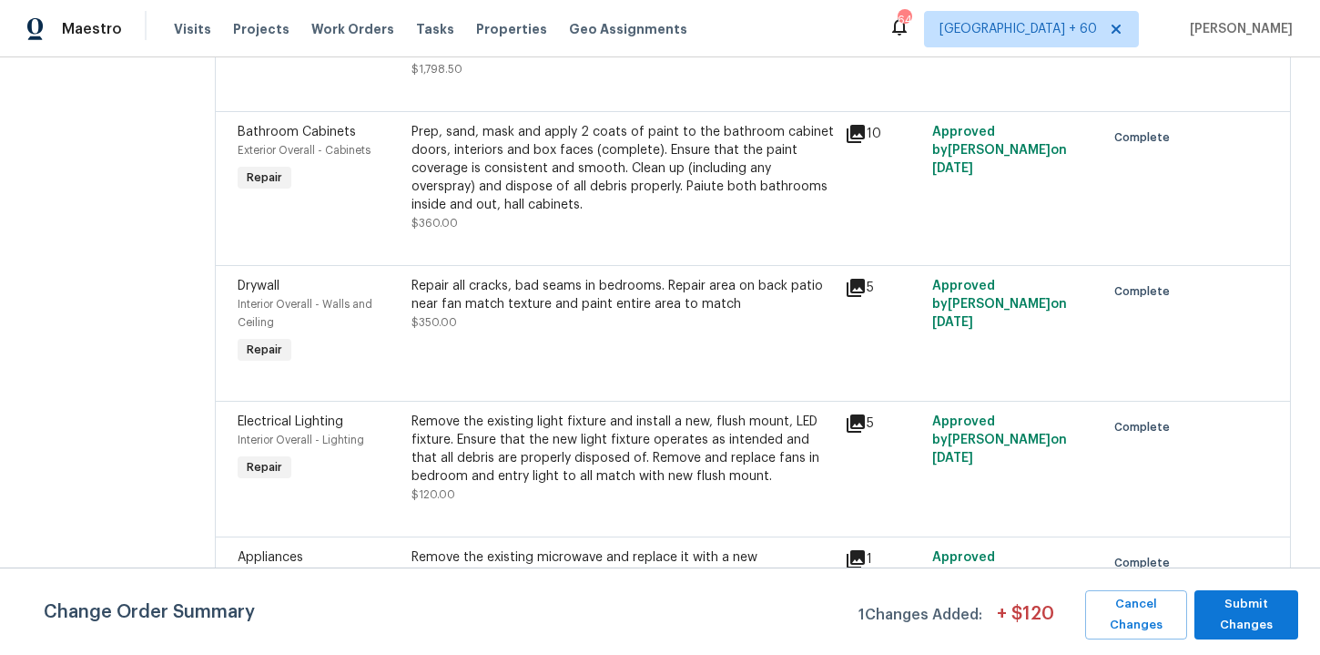
scroll to position [2278, 0]
